Goal: Task Accomplishment & Management: Complete application form

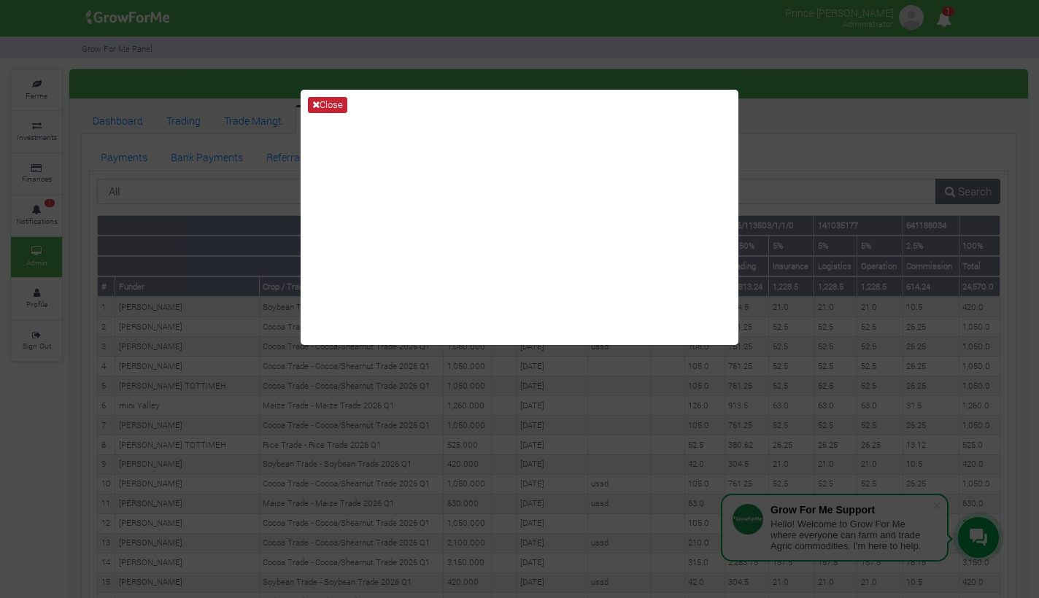
click at [325, 107] on button "Close" at bounding box center [327, 105] width 39 height 16
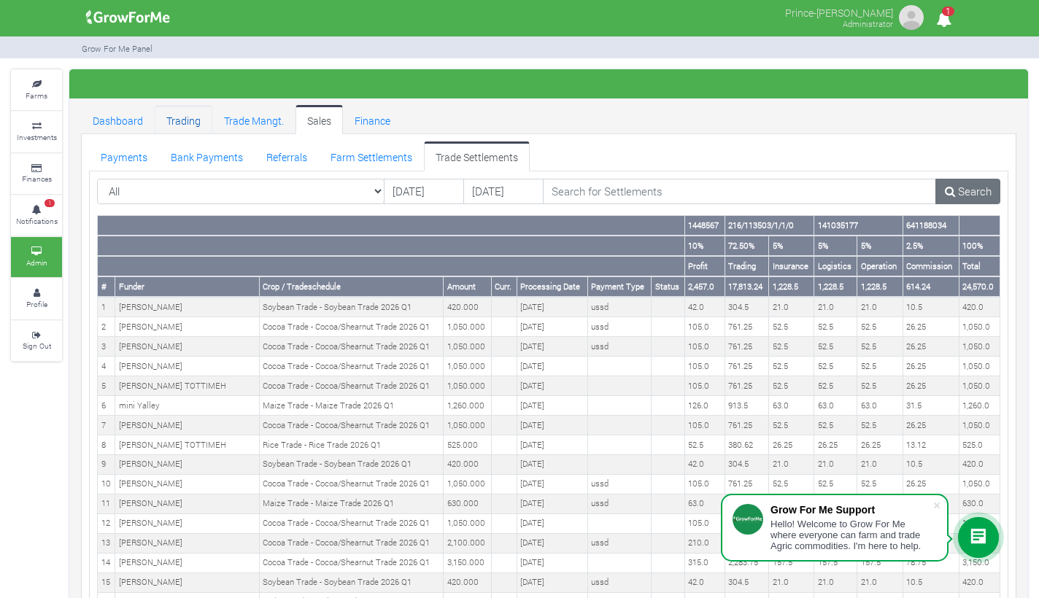
click at [180, 120] on link "Trading" at bounding box center [184, 119] width 58 height 29
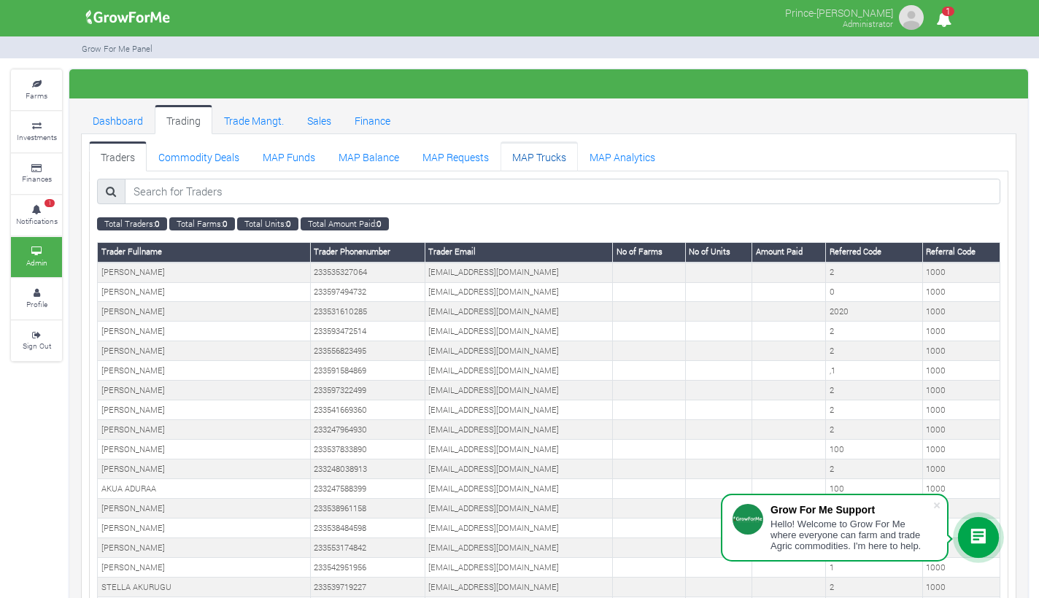
click at [526, 159] on link "MAP Trucks" at bounding box center [539, 156] width 77 height 29
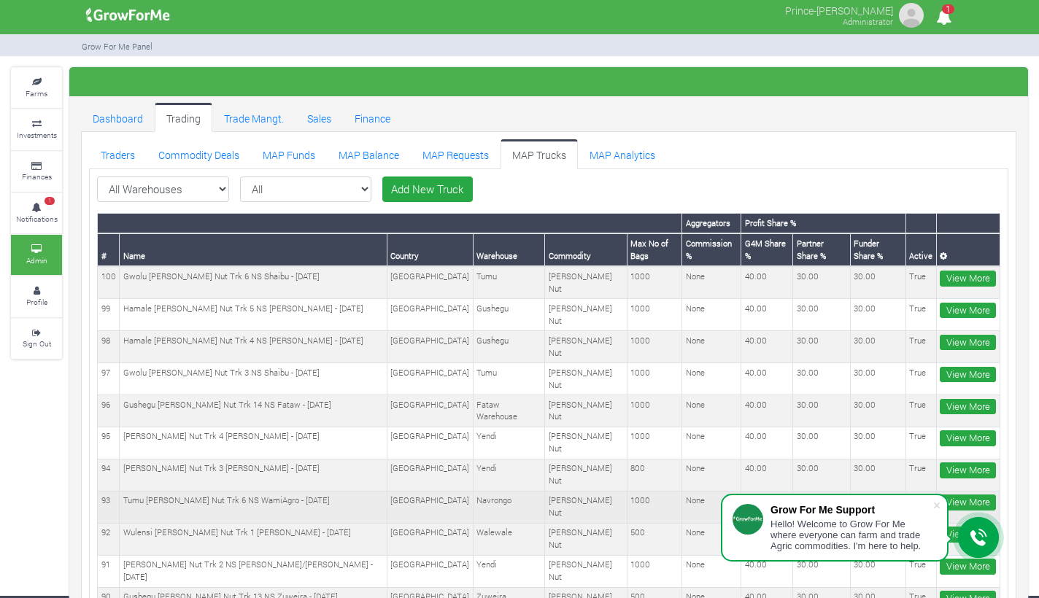
scroll to position [2, 0]
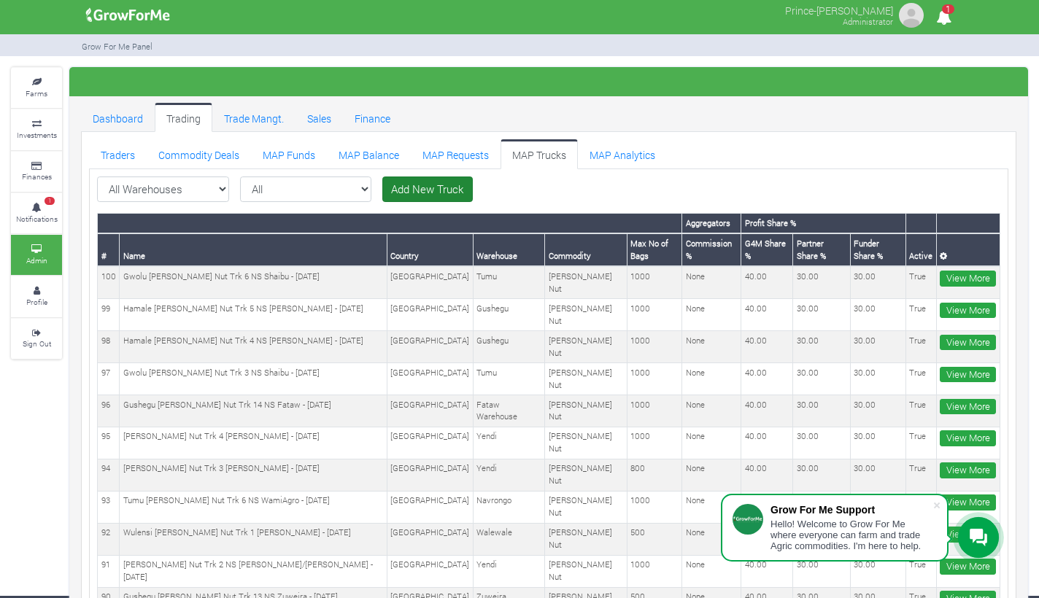
click at [382, 196] on link "Add New Truck" at bounding box center [427, 190] width 90 height 26
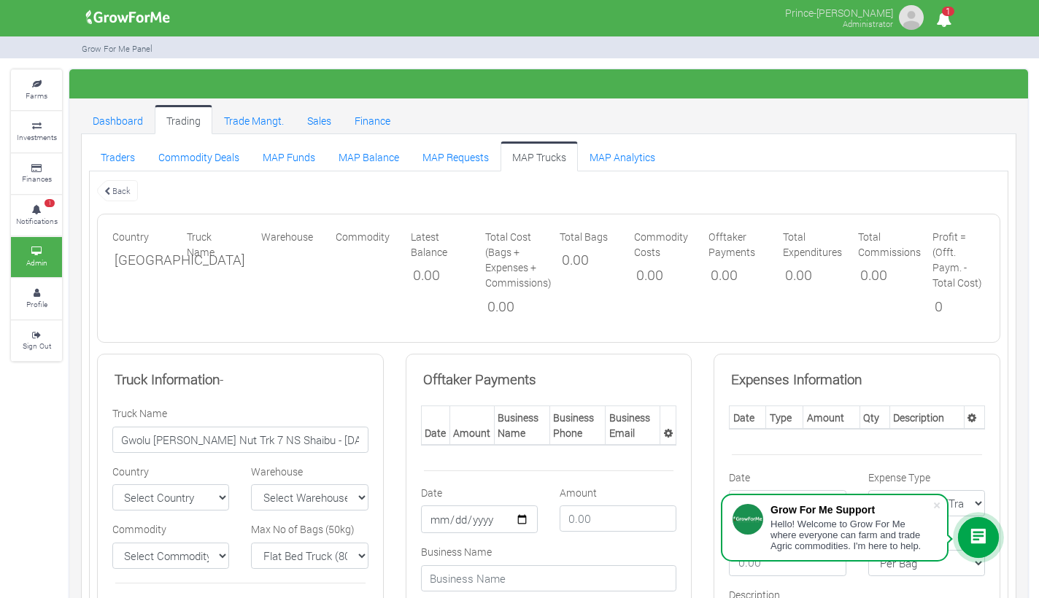
type input "Gwolu Shea Nut Trk 7 NS Shaibu - 06/10/2025"
select select "[GEOGRAPHIC_DATA]"
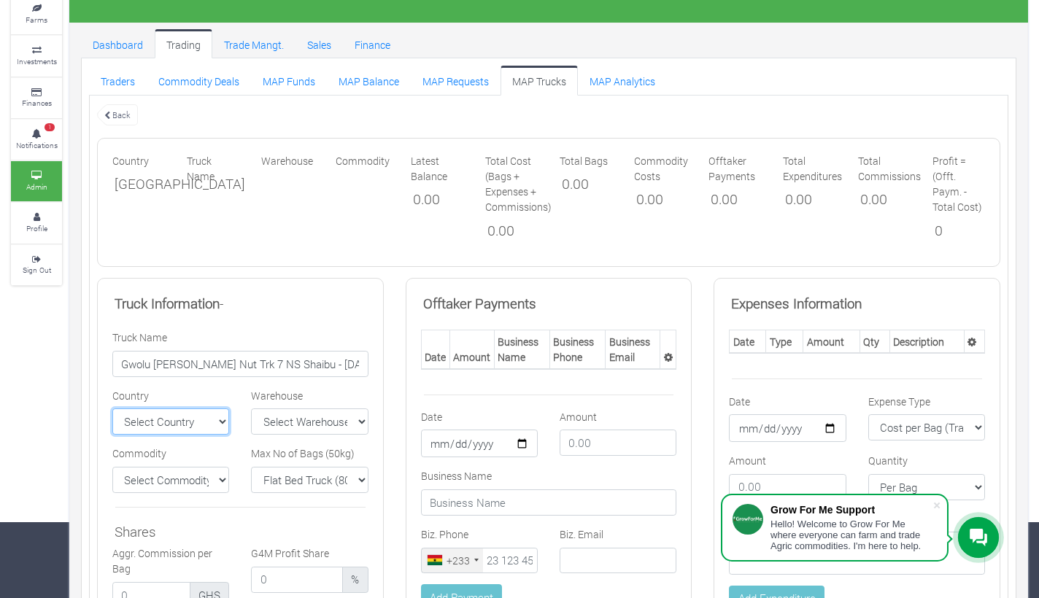
scroll to position [104, 0]
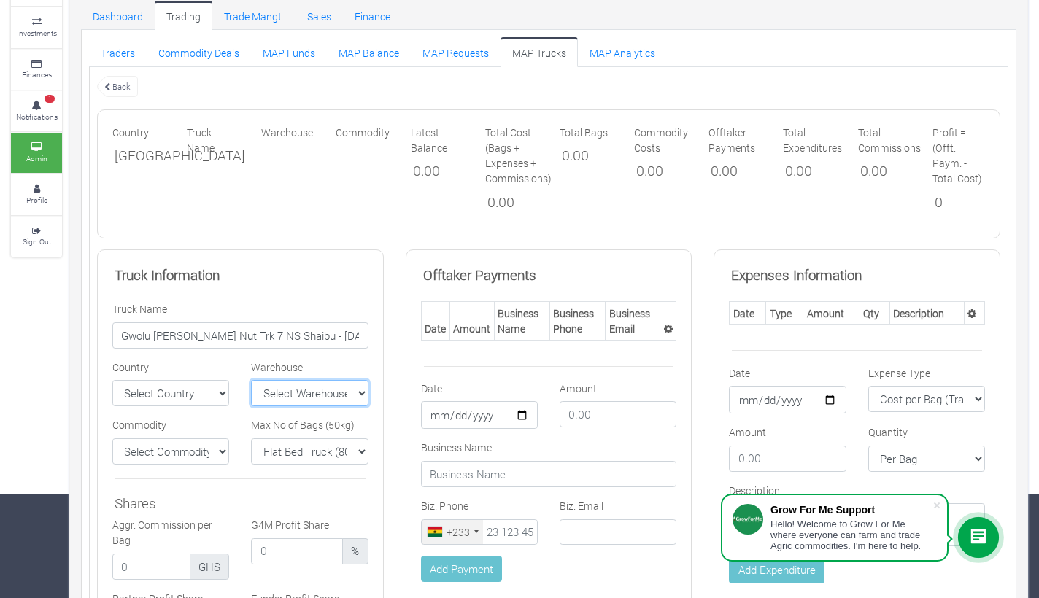
select select "9"
select select "1000"
click at [199, 451] on select "Select Commodity Yellow Maize Chicken Shea Nut Cocoa Tractor" at bounding box center [170, 452] width 117 height 26
select select "11"
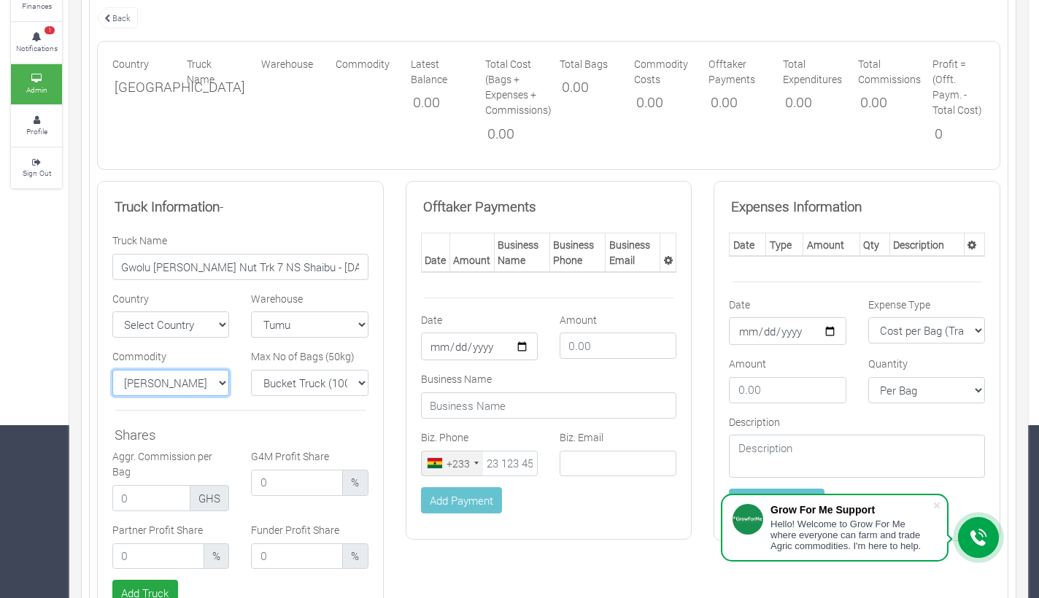
scroll to position [210, 0]
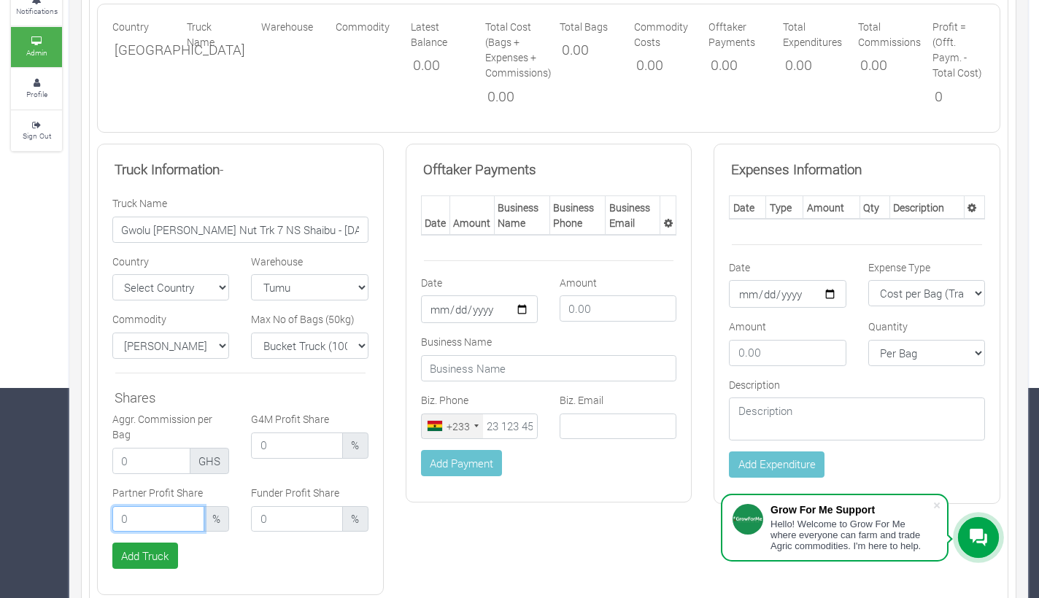
click at [150, 512] on input "number" at bounding box center [158, 519] width 92 height 26
type input ".30"
click at [277, 513] on input "number" at bounding box center [297, 519] width 92 height 26
type input ".30"
click at [285, 444] on input "number" at bounding box center [297, 446] width 92 height 26
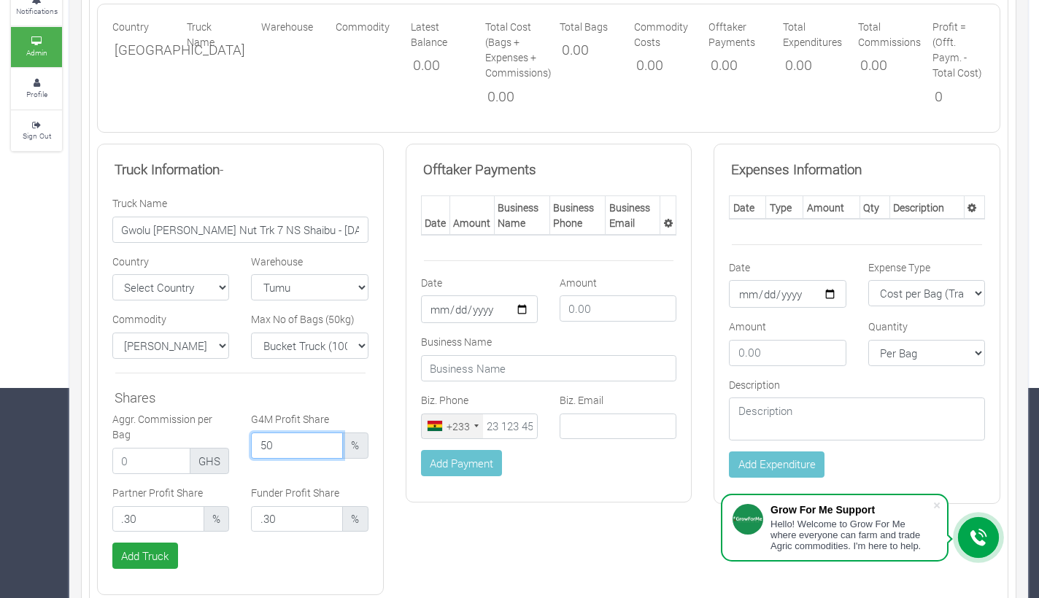
type input "5"
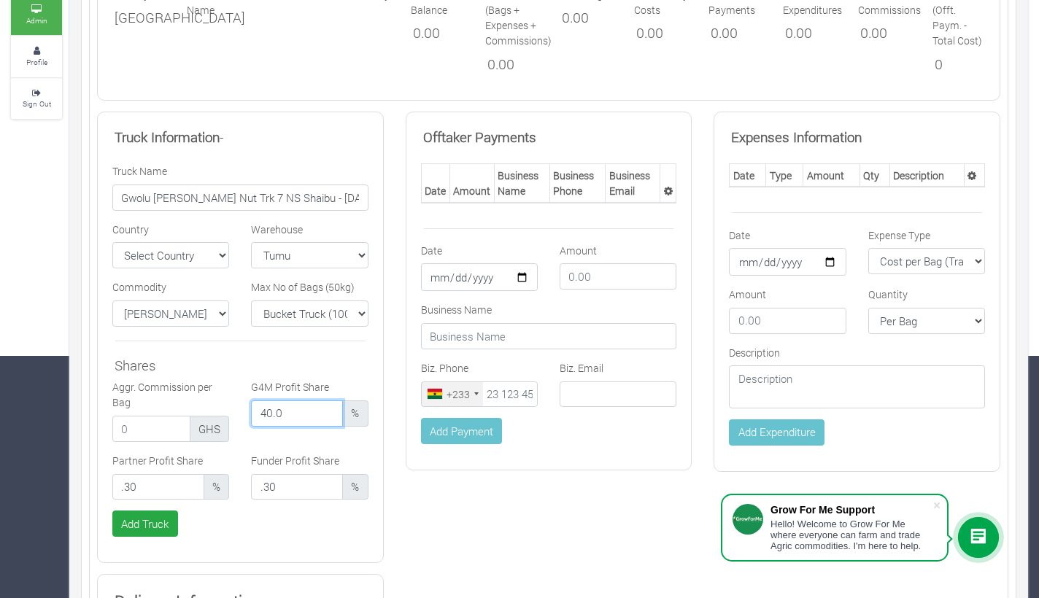
scroll to position [253, 0]
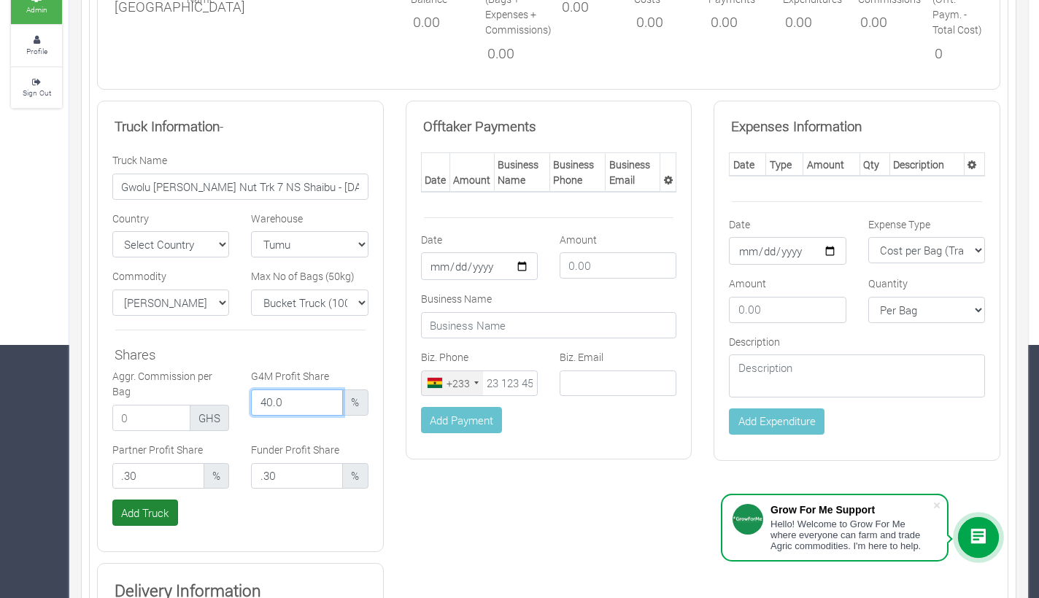
type input "40.0"
click at [165, 508] on button "Add Truck" at bounding box center [145, 513] width 66 height 26
type input "0.30"
click at [260, 476] on input ".30" at bounding box center [297, 476] width 92 height 26
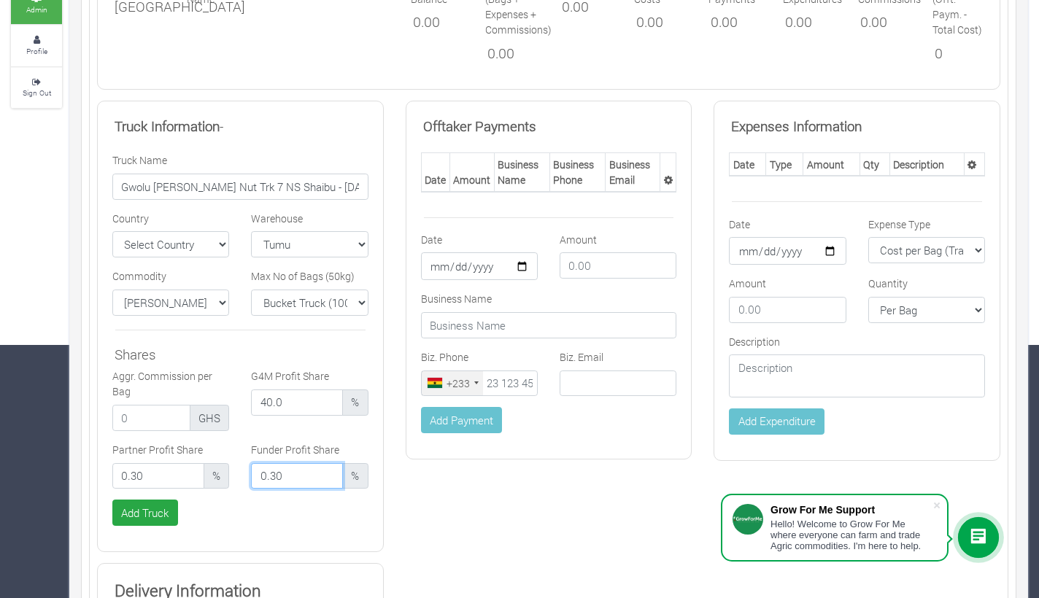
type input "0.30"
click at [287, 397] on input "40.0" at bounding box center [297, 403] width 92 height 26
type input "4"
click at [154, 506] on button "Add Truck" at bounding box center [145, 513] width 66 height 26
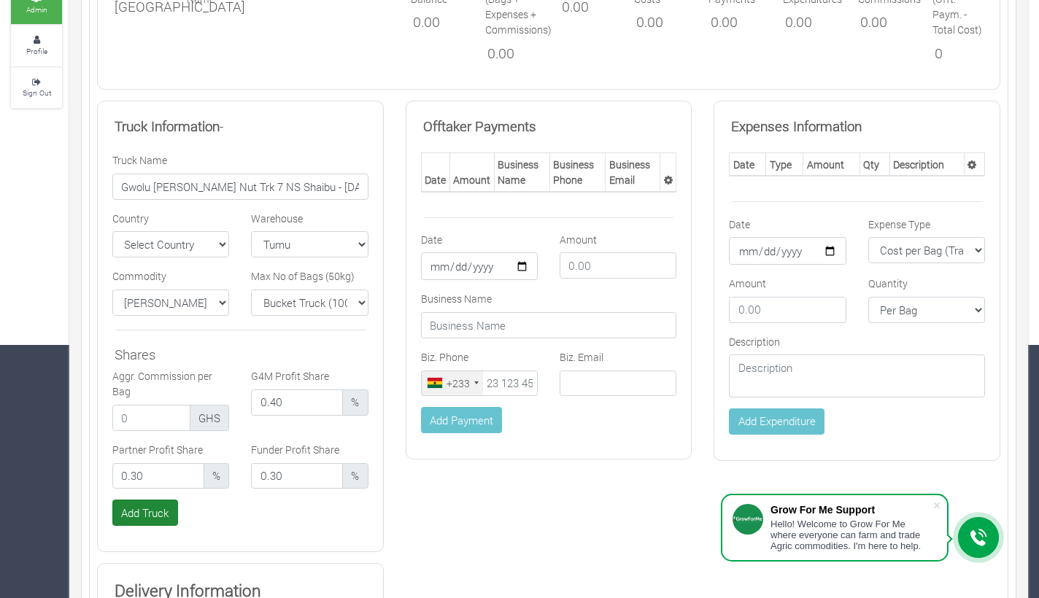
click at [154, 506] on button "Add Truck" at bounding box center [145, 513] width 66 height 26
click at [154, 504] on button "Add Truck" at bounding box center [145, 513] width 66 height 26
type input "0"
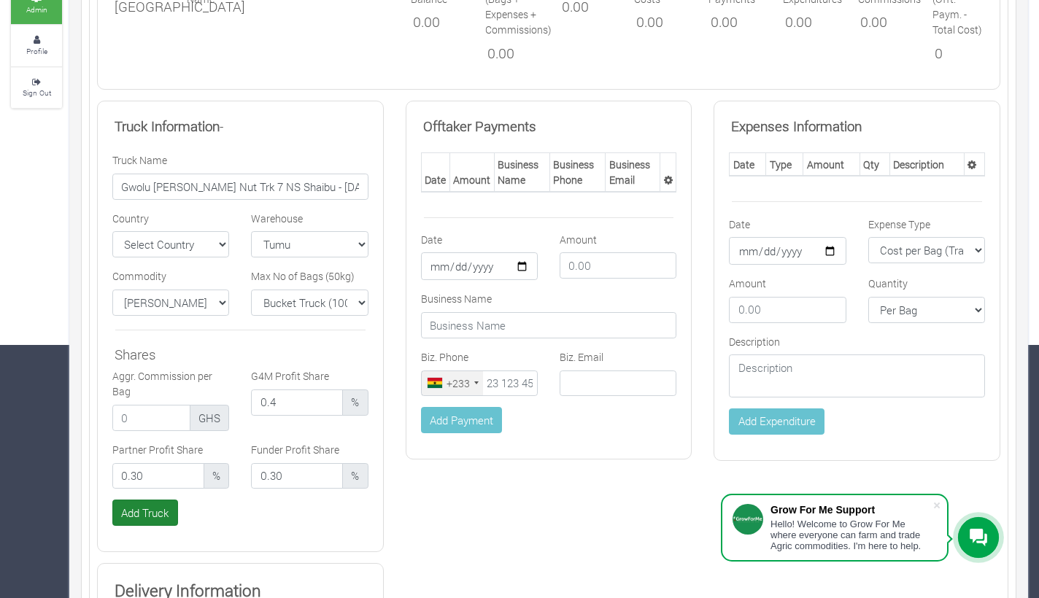
click at [170, 509] on button "Add Truck" at bounding box center [145, 513] width 66 height 26
click at [170, 509] on div "Add Truck" at bounding box center [240, 513] width 278 height 26
click at [290, 390] on input "0.4" at bounding box center [297, 403] width 92 height 26
click at [150, 520] on button "Add Truck" at bounding box center [145, 513] width 66 height 26
click at [295, 407] on input "0.4" at bounding box center [297, 403] width 92 height 26
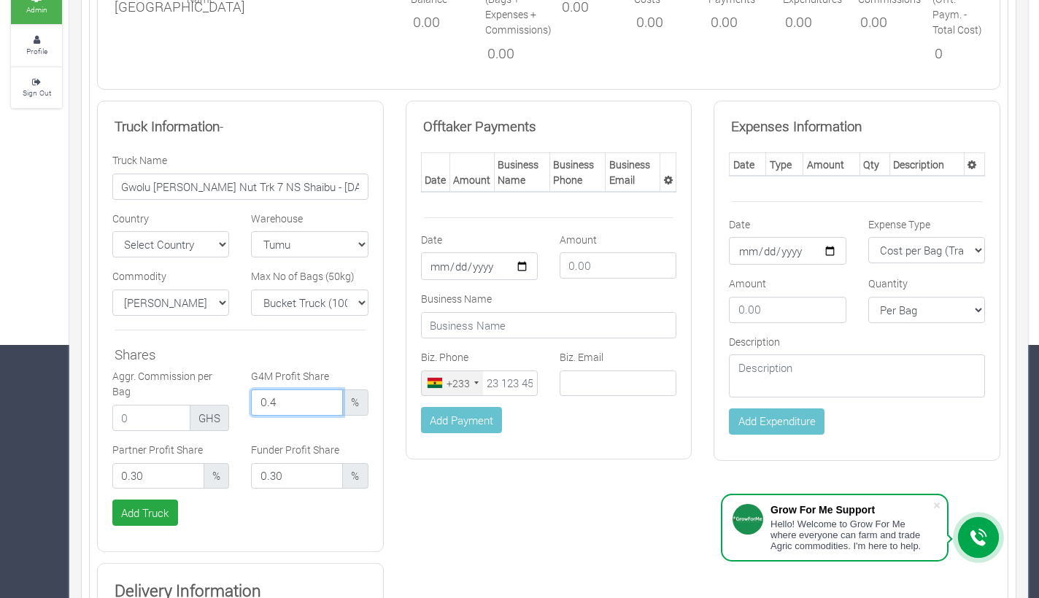
type input "0"
click at [153, 510] on button "Add Truck" at bounding box center [145, 513] width 66 height 26
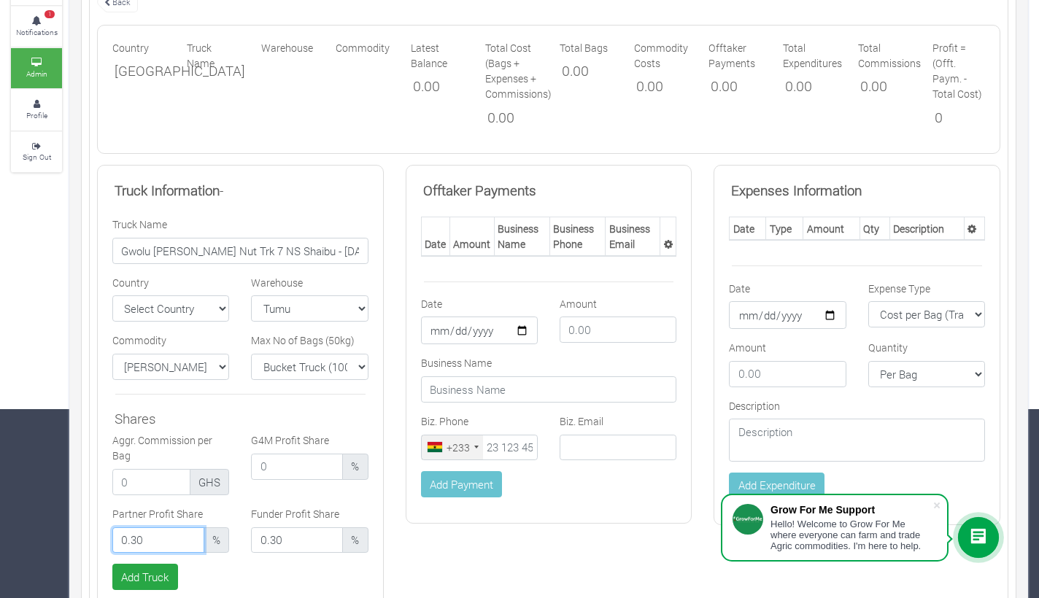
scroll to position [227, 0]
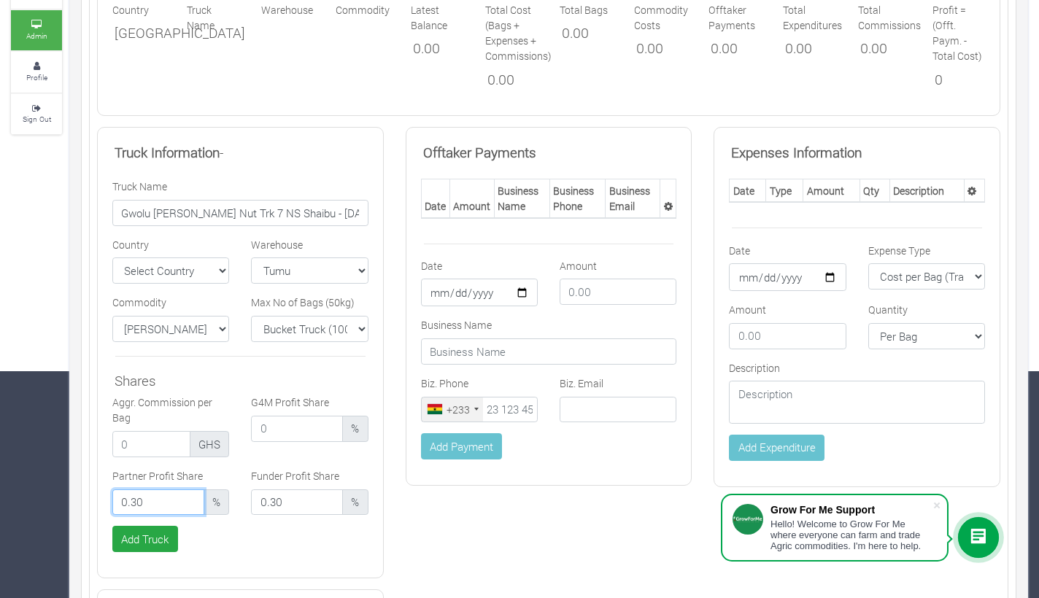
click at [160, 501] on input "0.30" at bounding box center [158, 503] width 92 height 26
type input "0"
type input "30"
click at [298, 504] on input "0.30" at bounding box center [297, 503] width 92 height 26
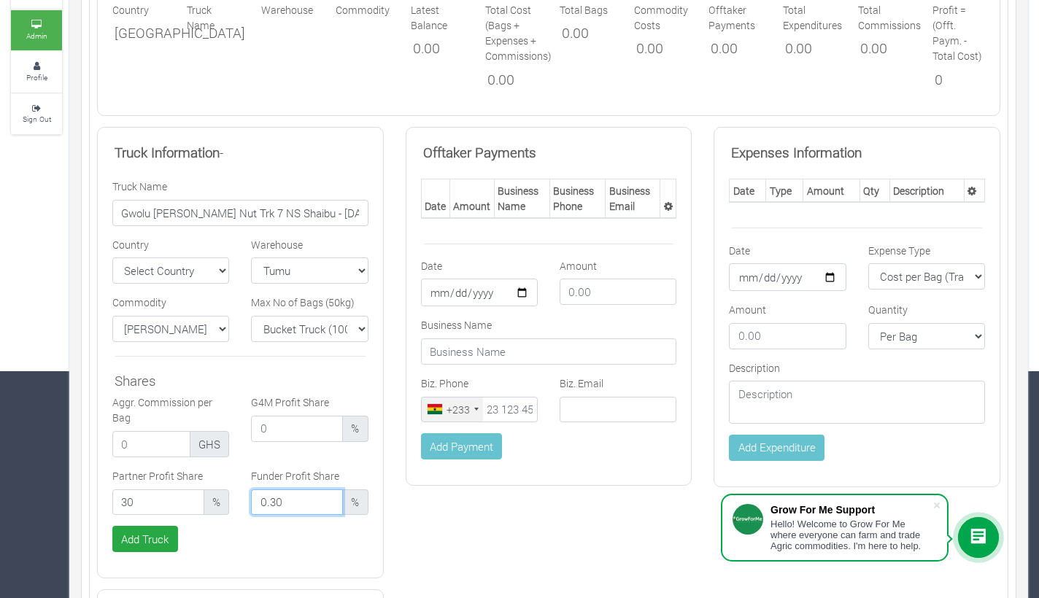
click at [298, 504] on input "0.30" at bounding box center [297, 503] width 92 height 26
type input "30"
click at [296, 437] on input "number" at bounding box center [297, 429] width 92 height 26
type input "40"
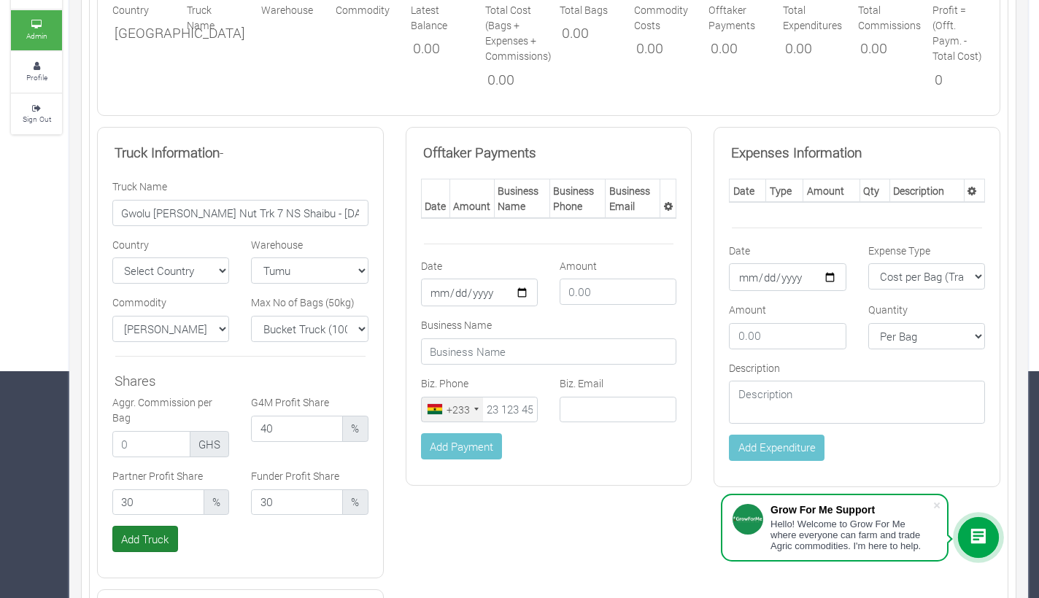
click at [154, 531] on button "Add Truck" at bounding box center [145, 539] width 66 height 26
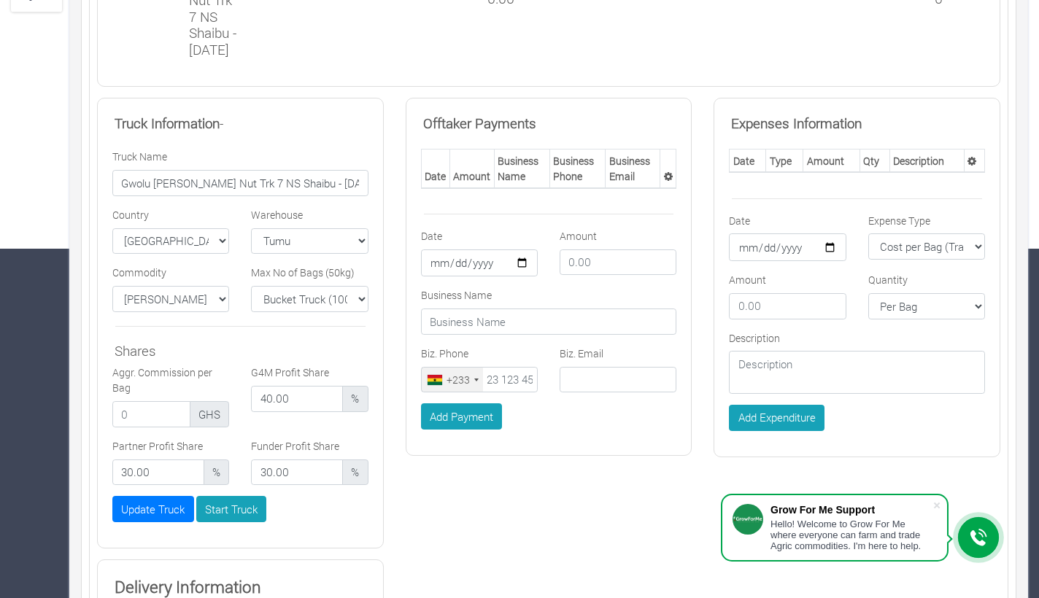
scroll to position [388, 0]
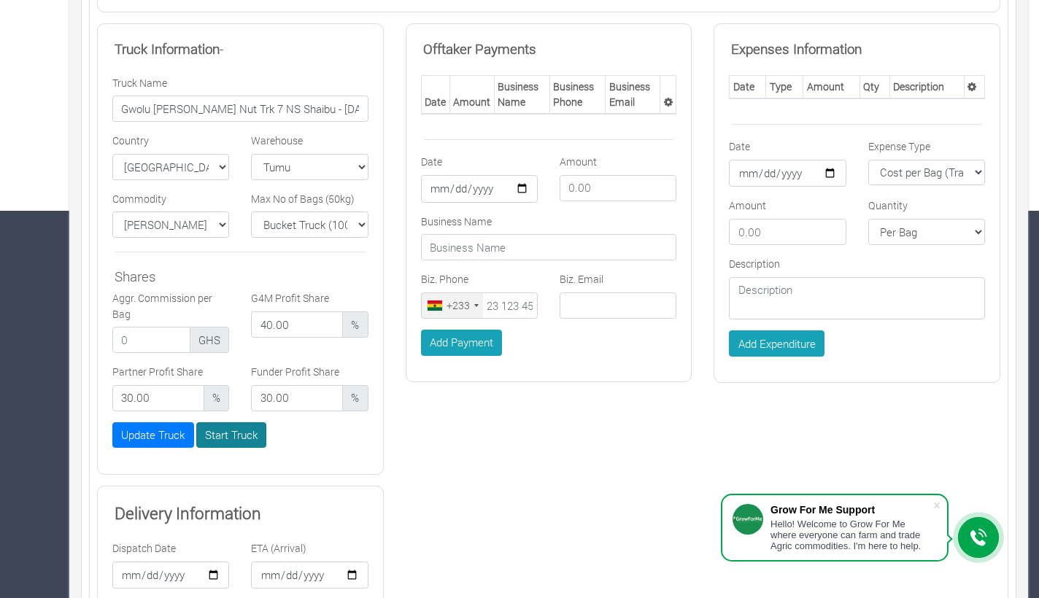
click at [236, 449] on button "Start Truck" at bounding box center [231, 436] width 71 height 26
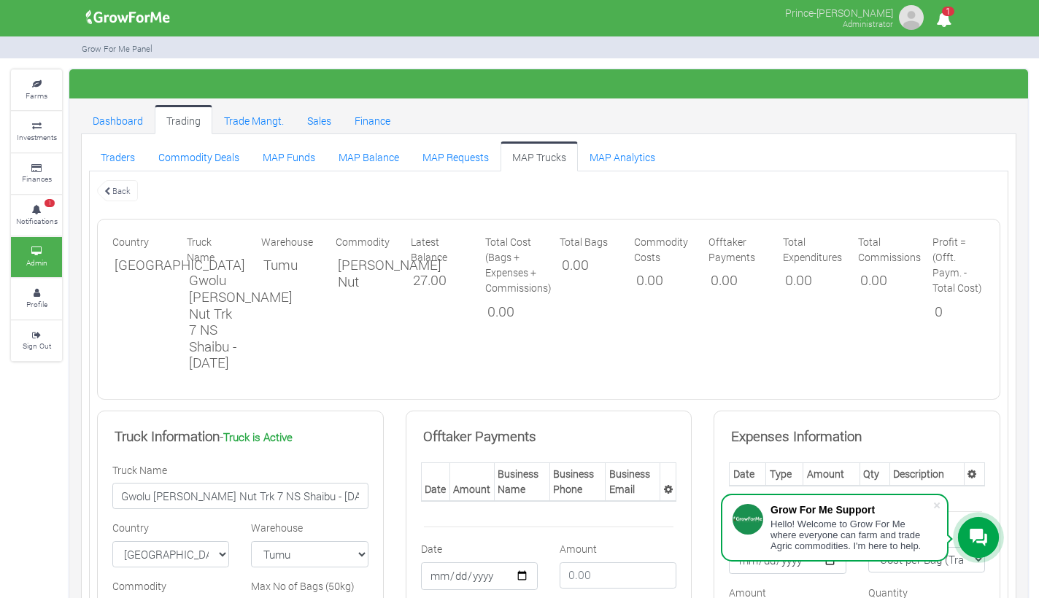
click at [517, 158] on link "MAP Trucks" at bounding box center [539, 156] width 77 height 29
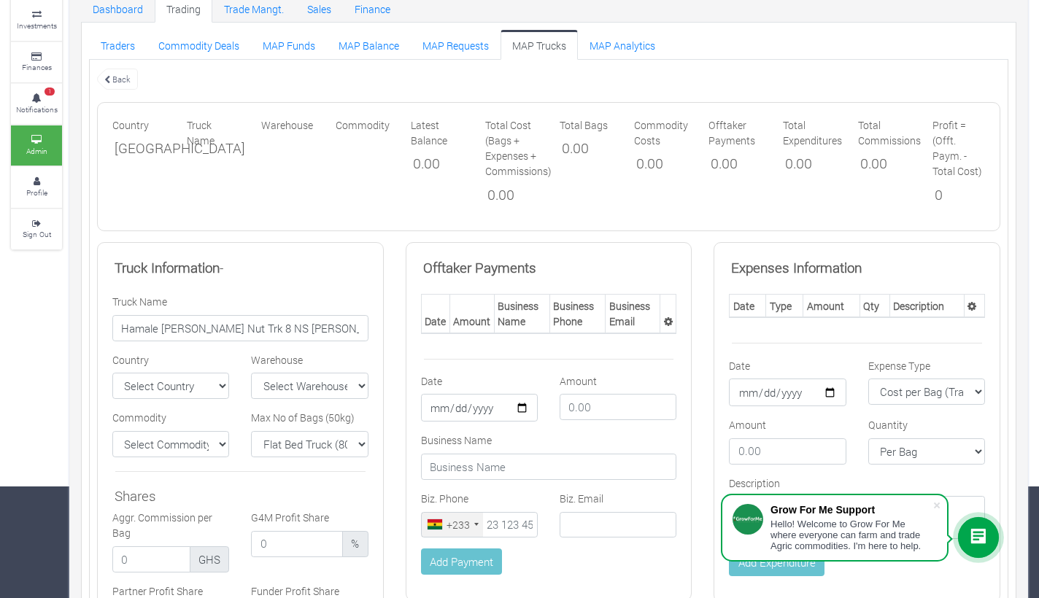
scroll to position [122, 0]
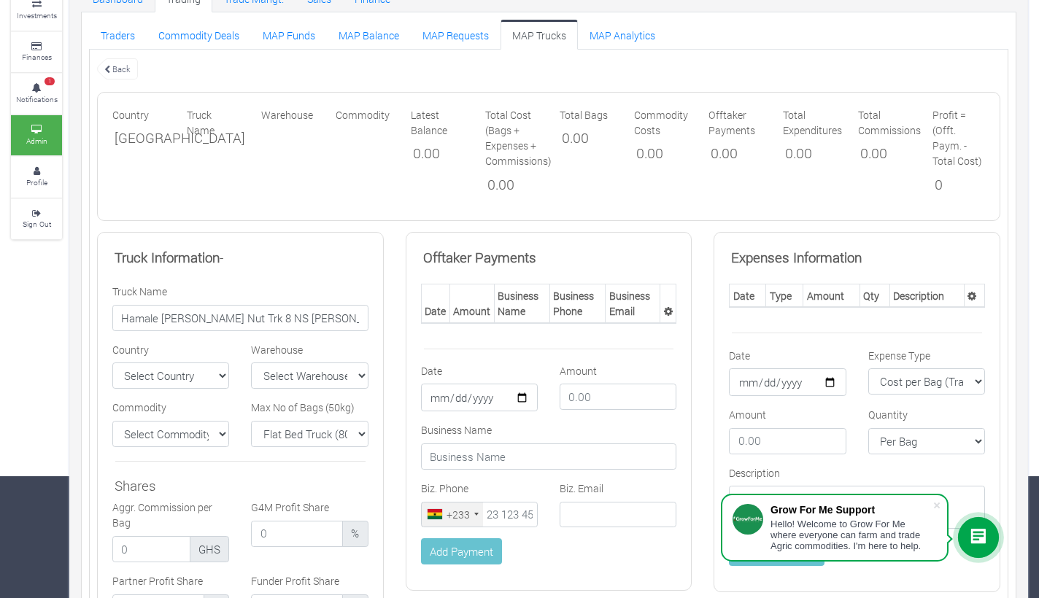
type input "Hamale [PERSON_NAME] Nut Trk 8 NS [PERSON_NAME] - [DATE]"
select select "[GEOGRAPHIC_DATA]"
select select "1"
select select "1000"
select select "11"
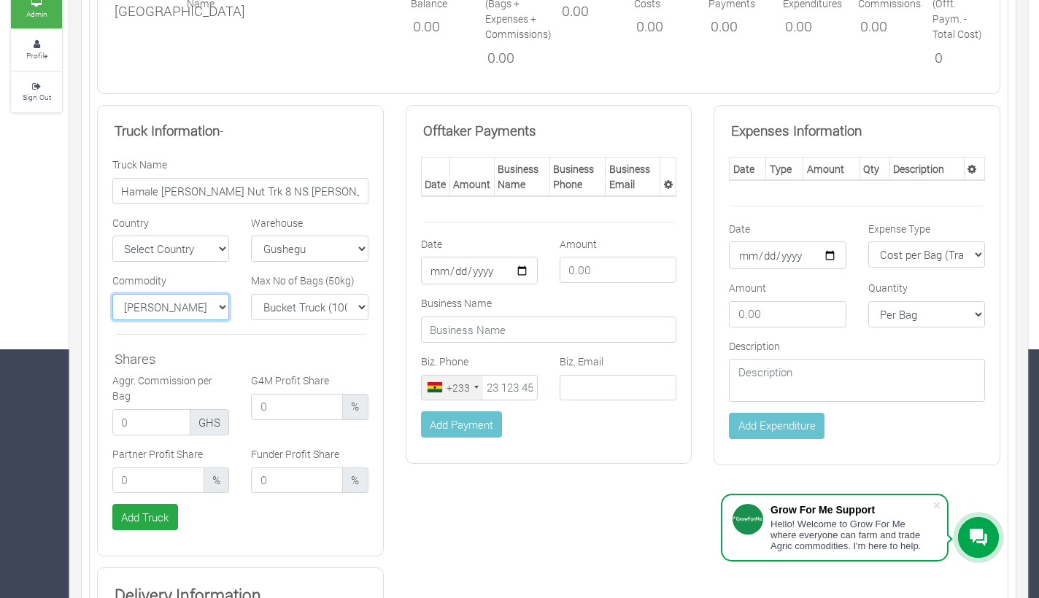
scroll to position [255, 0]
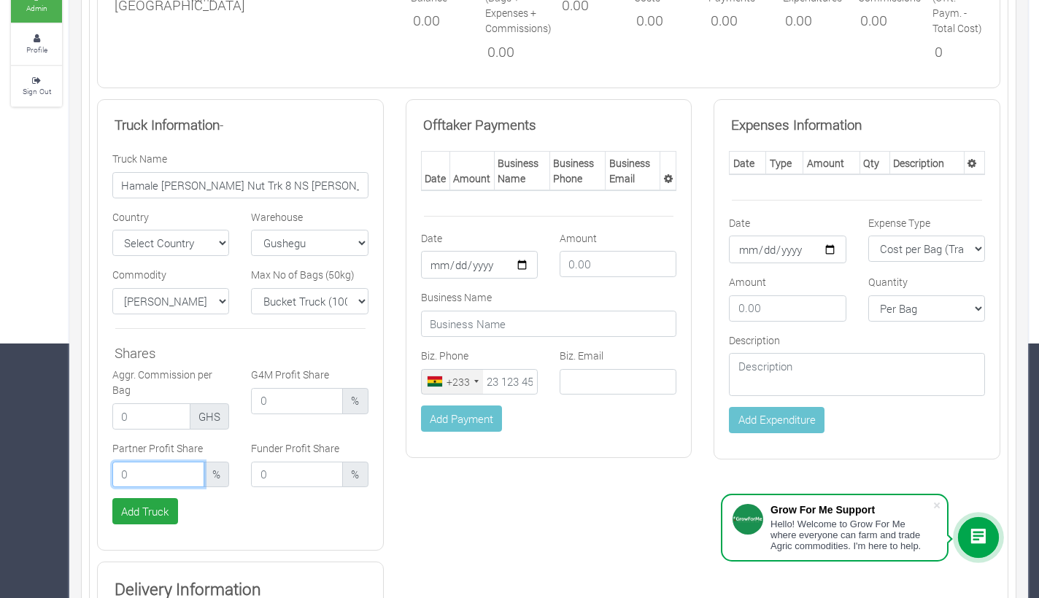
click at [161, 472] on input "number" at bounding box center [158, 475] width 92 height 26
type input "4"
type input "30"
click at [272, 474] on input "number" at bounding box center [297, 475] width 92 height 26
type input "30"
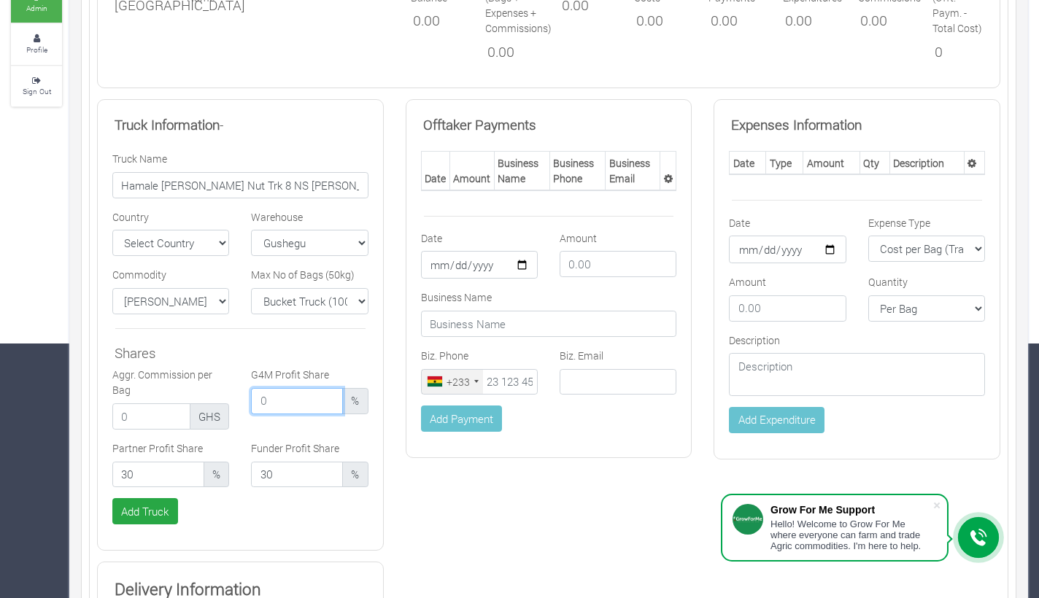
click at [289, 393] on input "number" at bounding box center [297, 401] width 92 height 26
type input "40"
click at [144, 505] on button "Add Truck" at bounding box center [145, 511] width 66 height 26
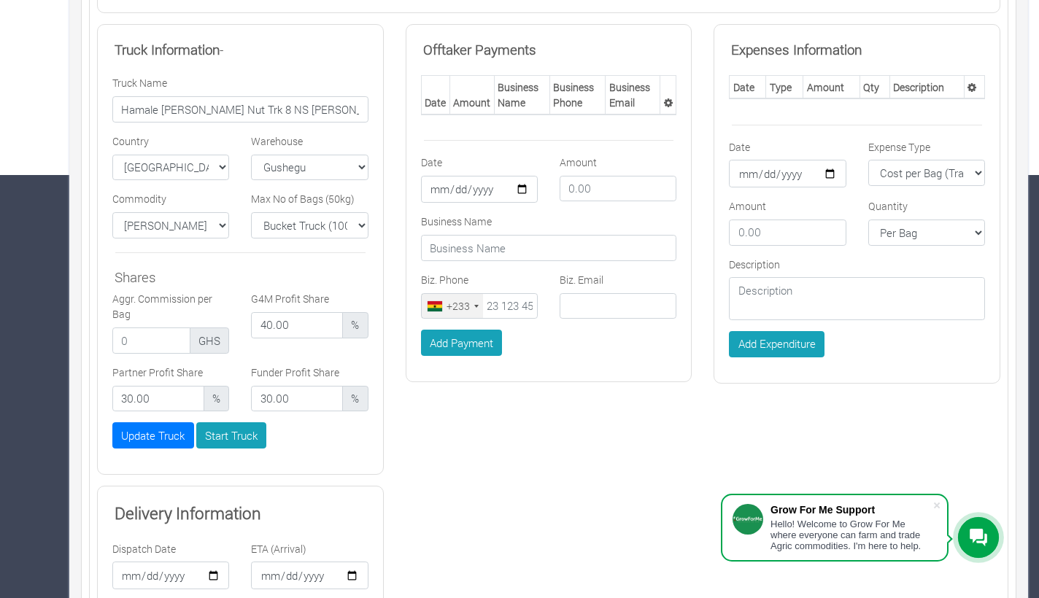
scroll to position [436, 0]
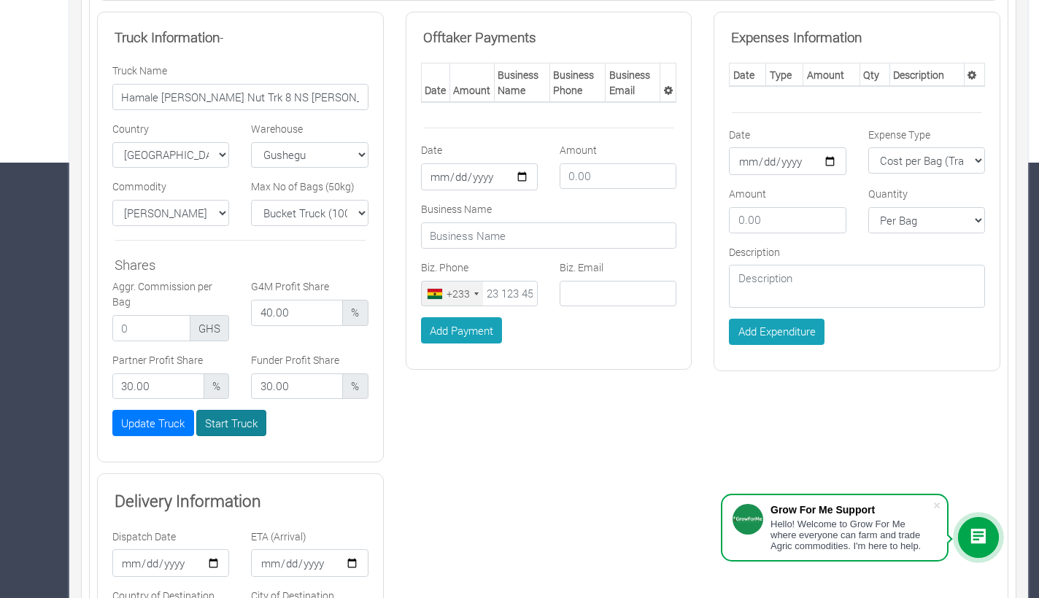
click at [226, 423] on button "Start Truck" at bounding box center [231, 423] width 71 height 26
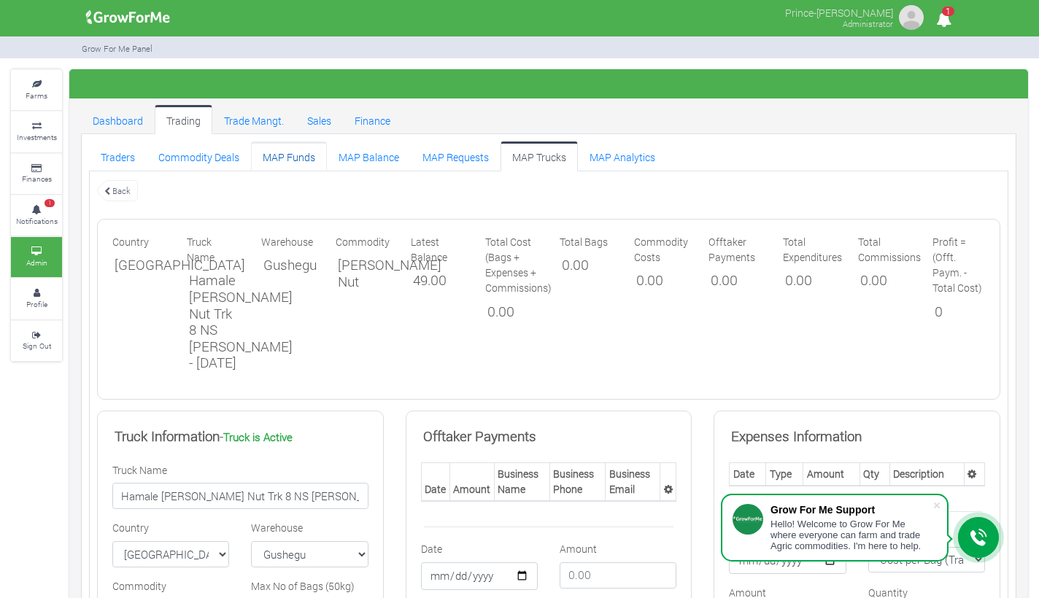
click at [309, 155] on link "MAP Funds" at bounding box center [289, 156] width 76 height 29
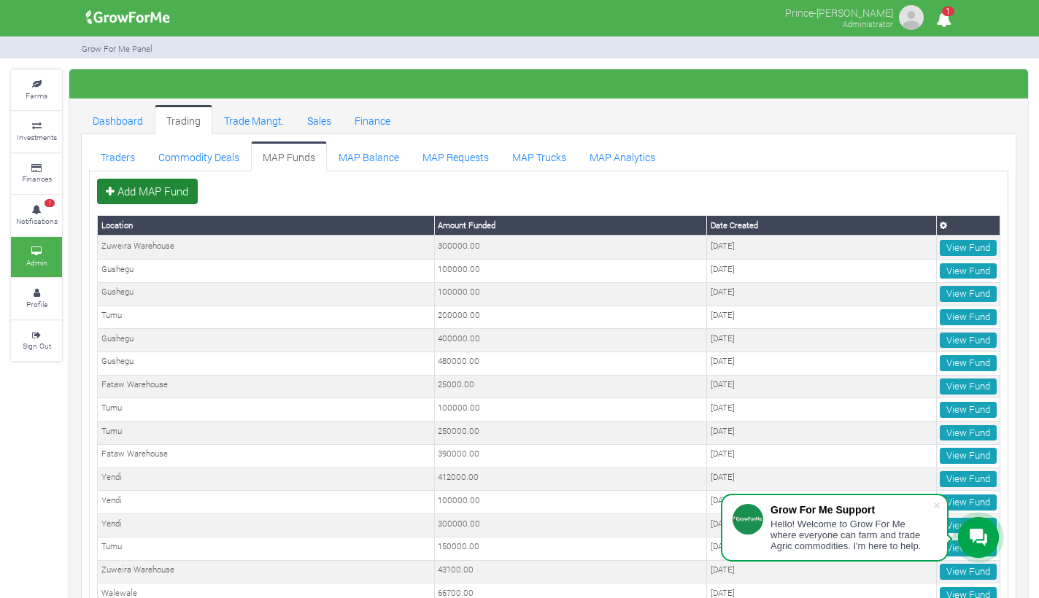
click at [167, 193] on link "Add MAP Fund" at bounding box center [147, 192] width 101 height 26
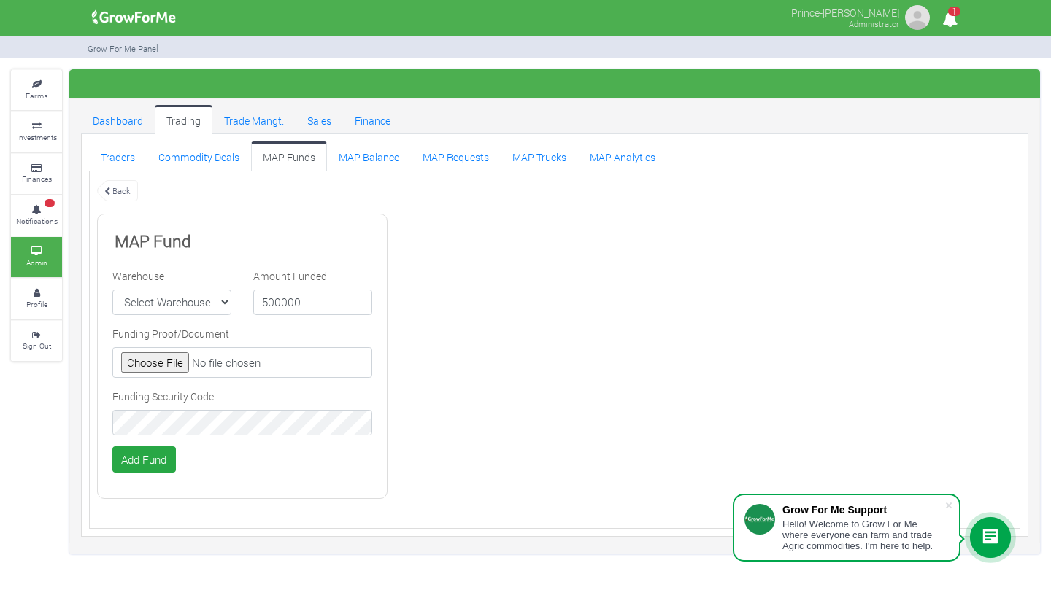
type input "500000"
select select "1"
click at [174, 363] on input "file" at bounding box center [242, 362] width 260 height 31
type input "C:\fakepath\GHc 500,000.00.jpeg"
click at [149, 458] on button "Add Fund" at bounding box center [143, 460] width 63 height 26
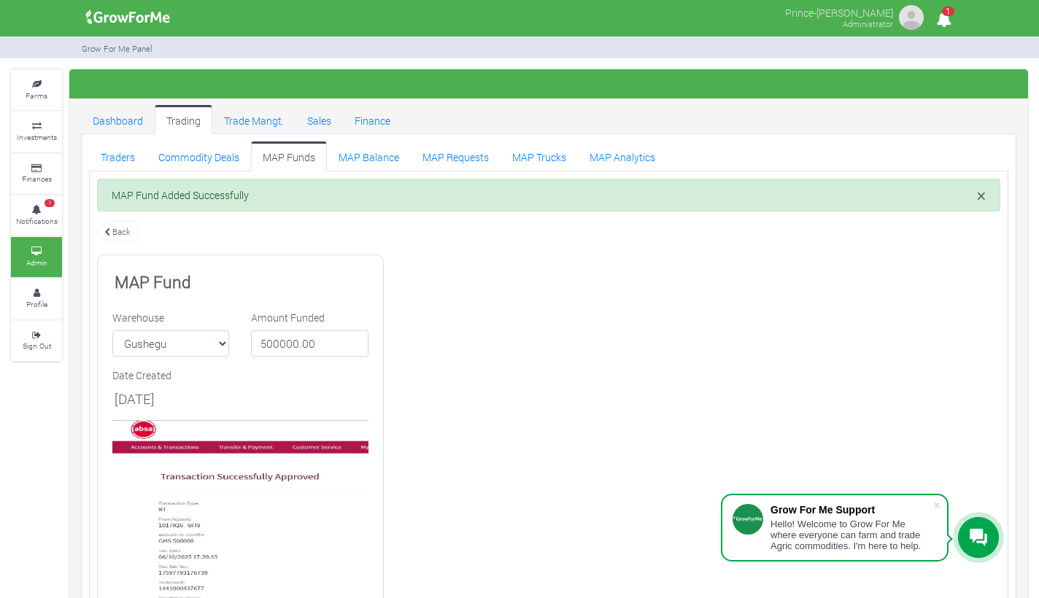
click at [284, 151] on link "MAP Funds" at bounding box center [289, 156] width 76 height 29
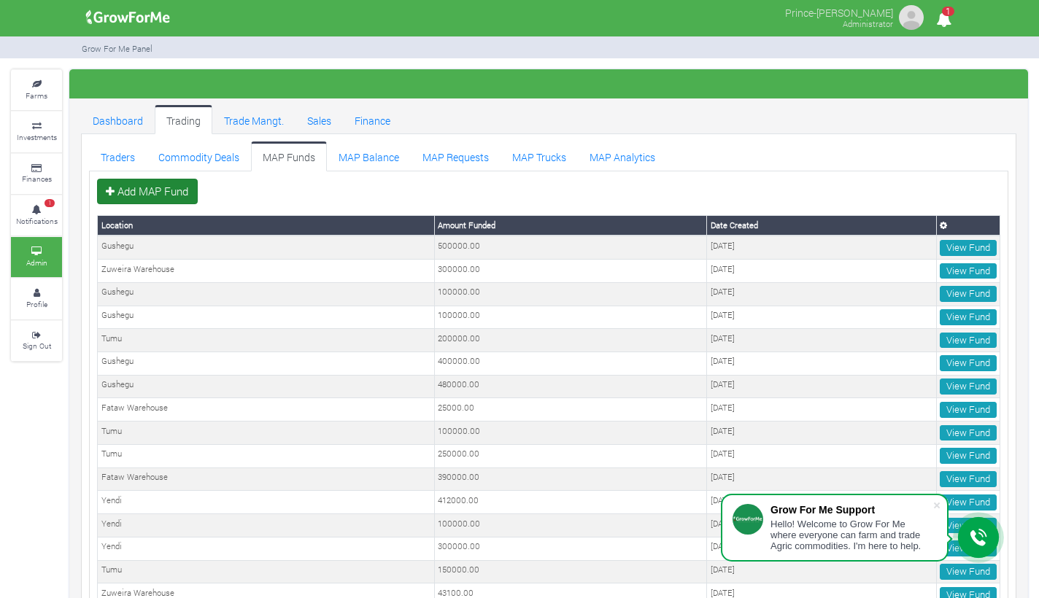
click at [171, 195] on link "Add MAP Fund" at bounding box center [147, 192] width 101 height 26
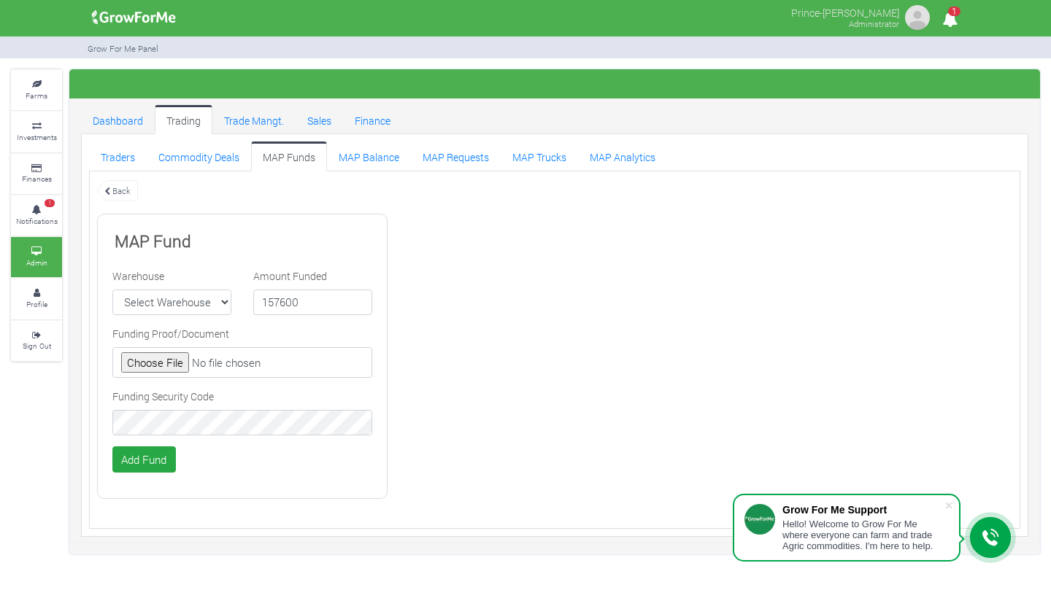
type input "157600"
select select "1"
click at [166, 365] on input "file" at bounding box center [242, 362] width 260 height 31
type input "C:\fakepath\GHc 157,600.00.jpeg"
click at [157, 458] on button "Add Fund" at bounding box center [143, 460] width 63 height 26
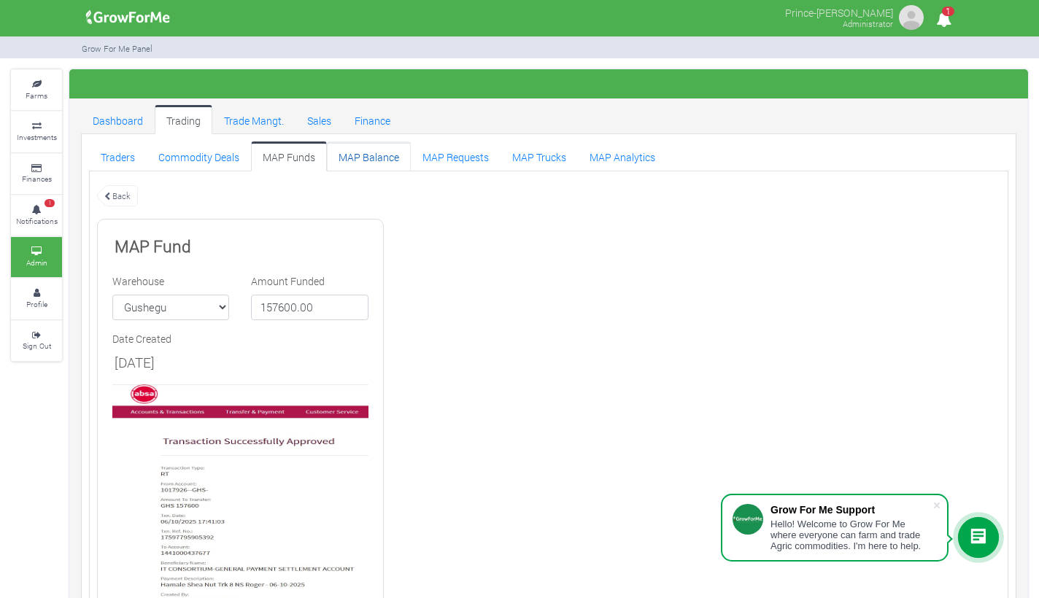
click at [367, 156] on link "MAP Balance" at bounding box center [369, 156] width 84 height 29
